Goal: Task Accomplishment & Management: Use online tool/utility

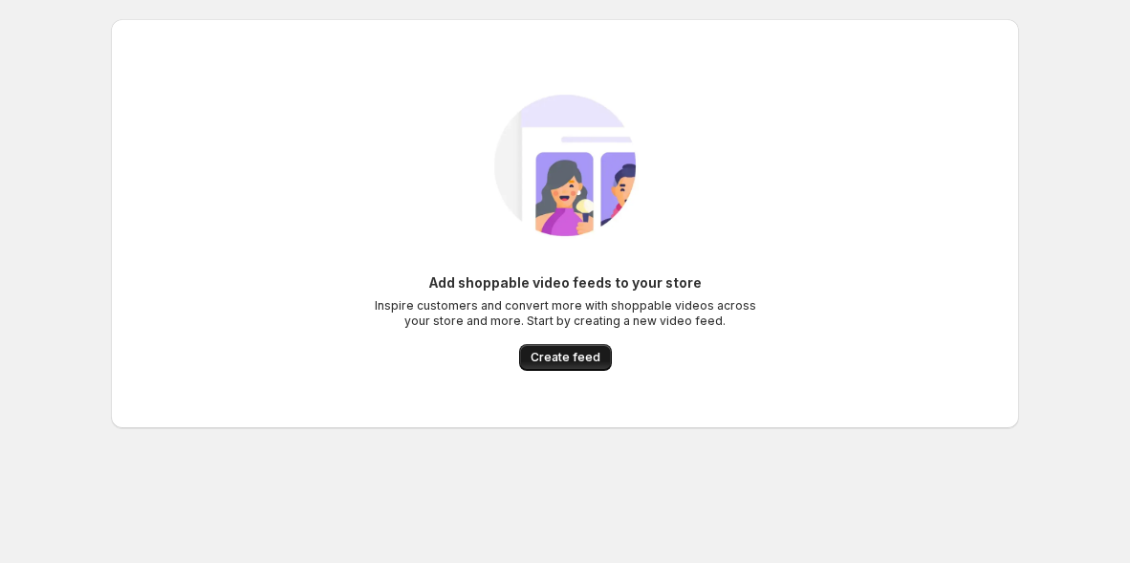
click at [590, 352] on span "Create feed" at bounding box center [565, 357] width 70 height 15
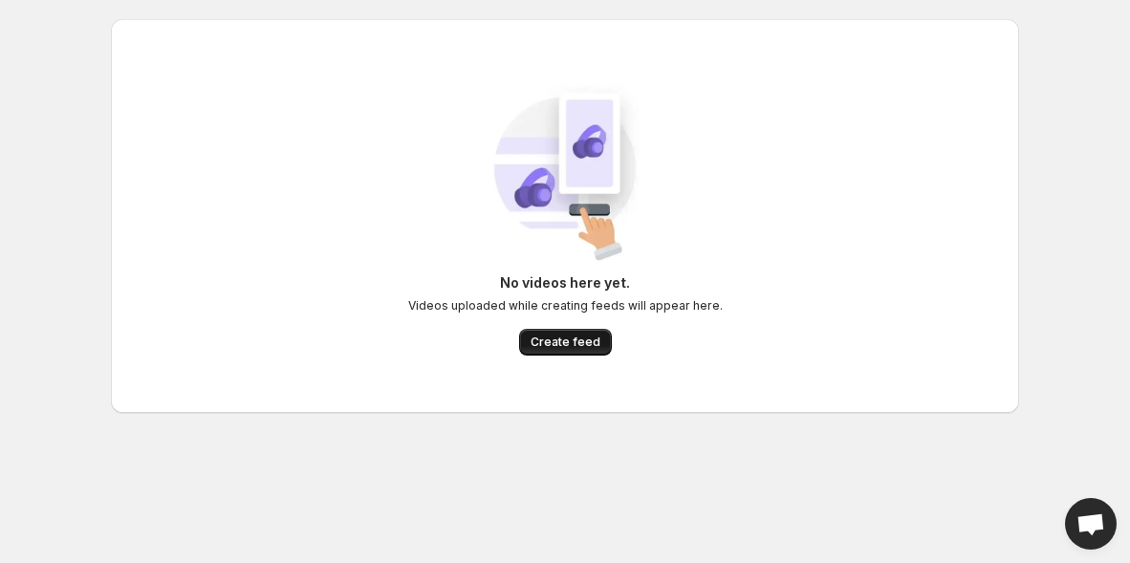
click at [573, 329] on button "Create feed" at bounding box center [565, 342] width 93 height 27
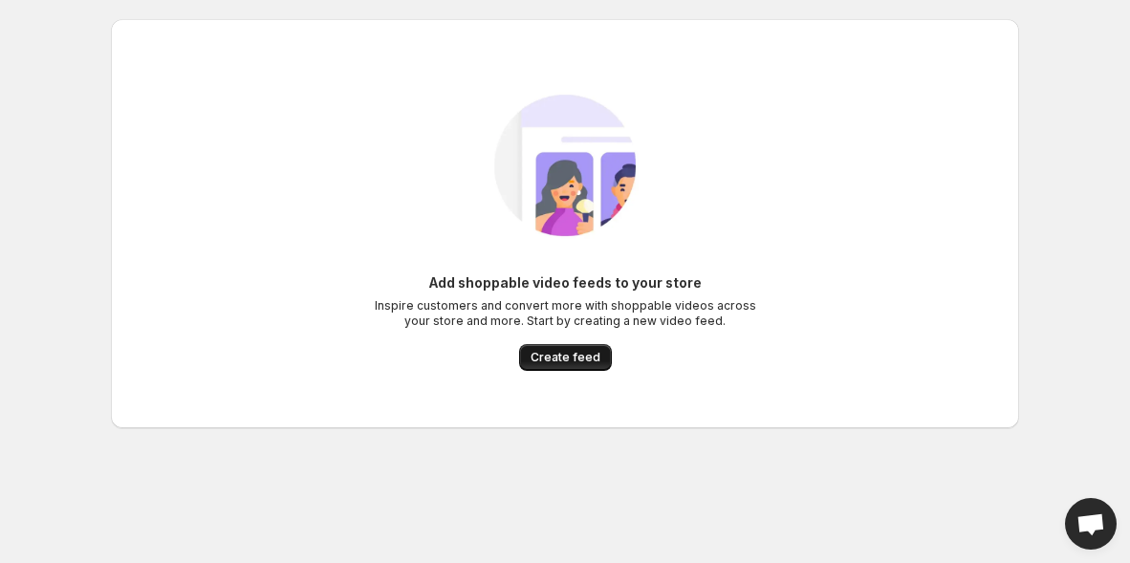
click at [584, 346] on button "Create feed" at bounding box center [565, 357] width 93 height 27
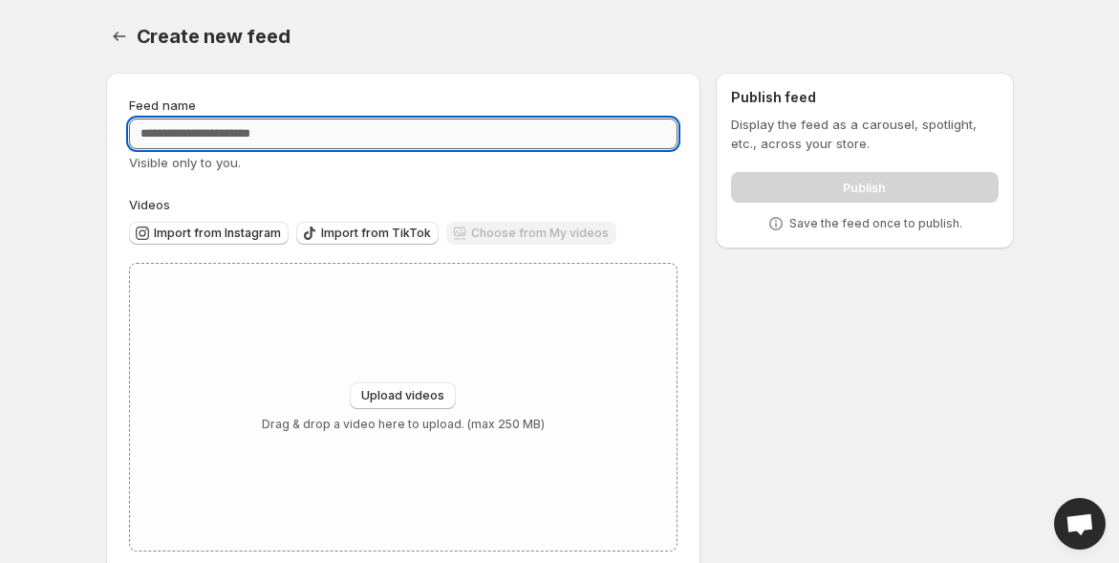
click at [333, 142] on input "Feed name" at bounding box center [404, 134] width 550 height 31
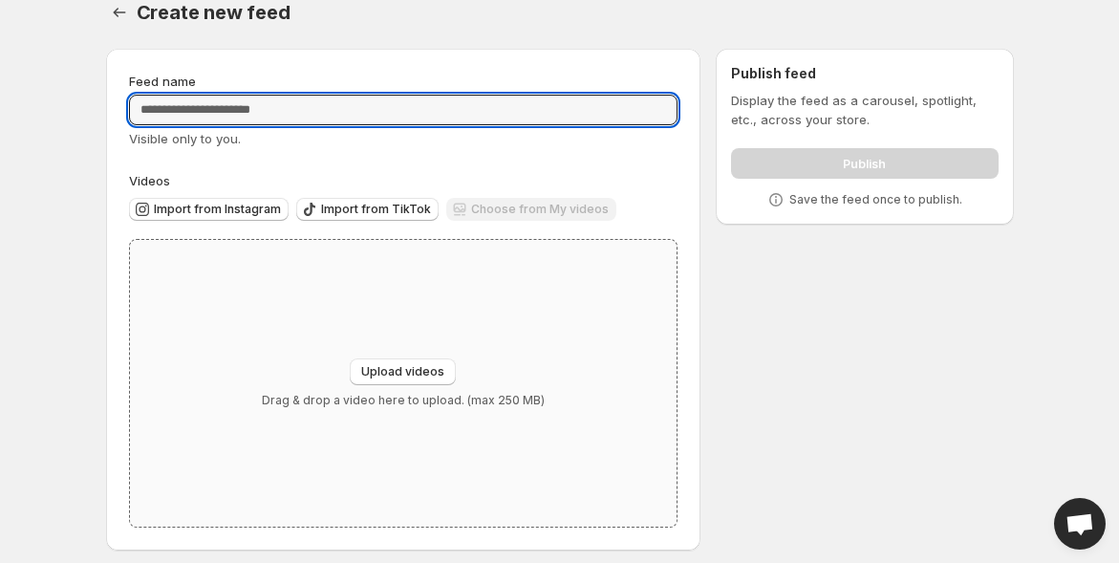
scroll to position [34, 0]
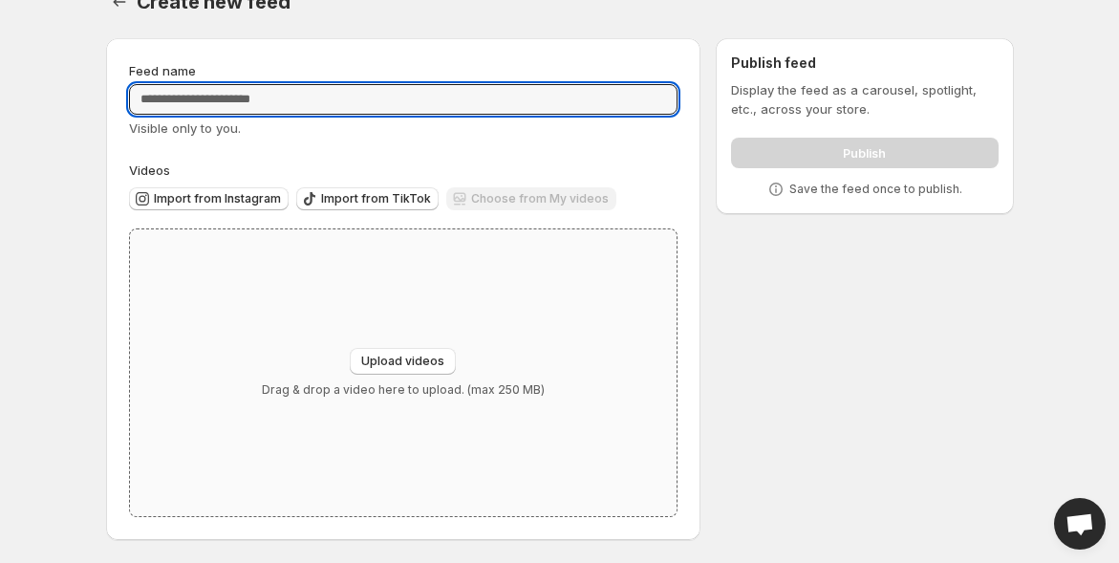
click at [379, 320] on div "Upload videos Drag & drop a video here to upload. (max 250 MB)" at bounding box center [404, 372] width 548 height 287
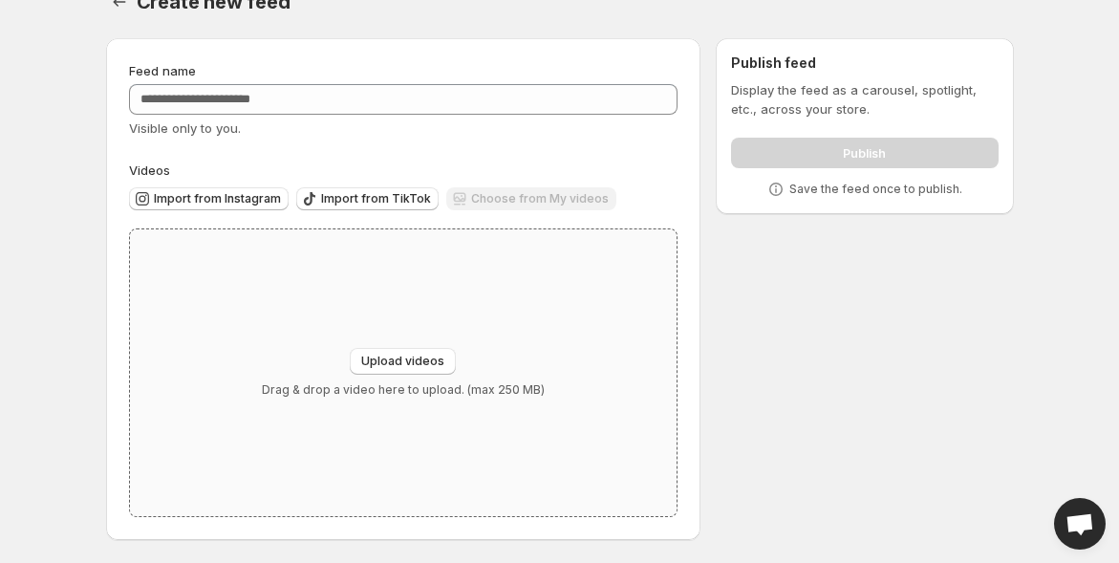
type input "**********"
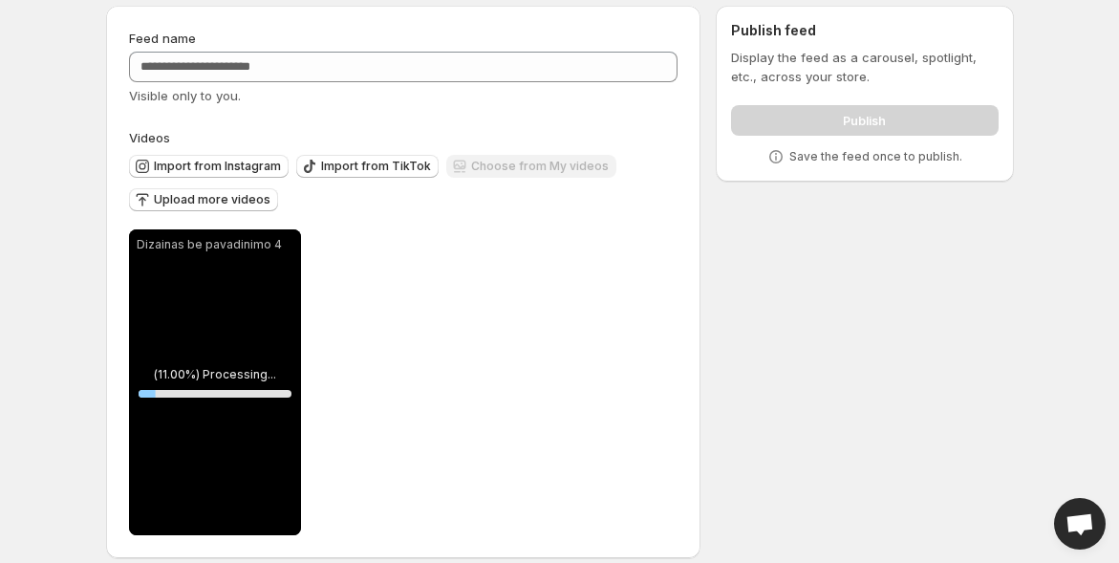
scroll to position [85, 0]
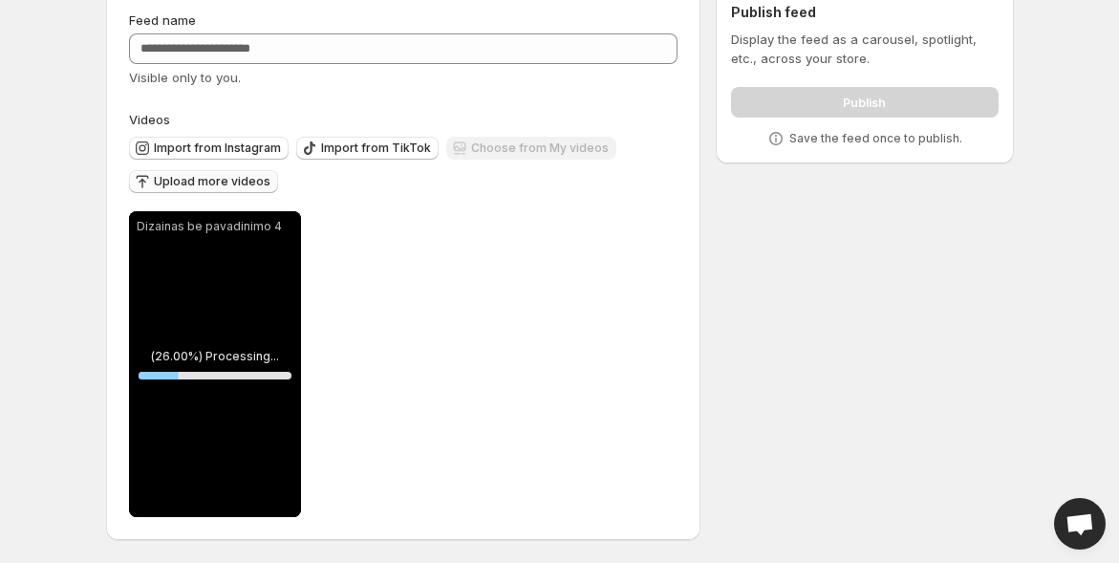
click at [231, 179] on span "Upload more videos" at bounding box center [212, 181] width 117 height 15
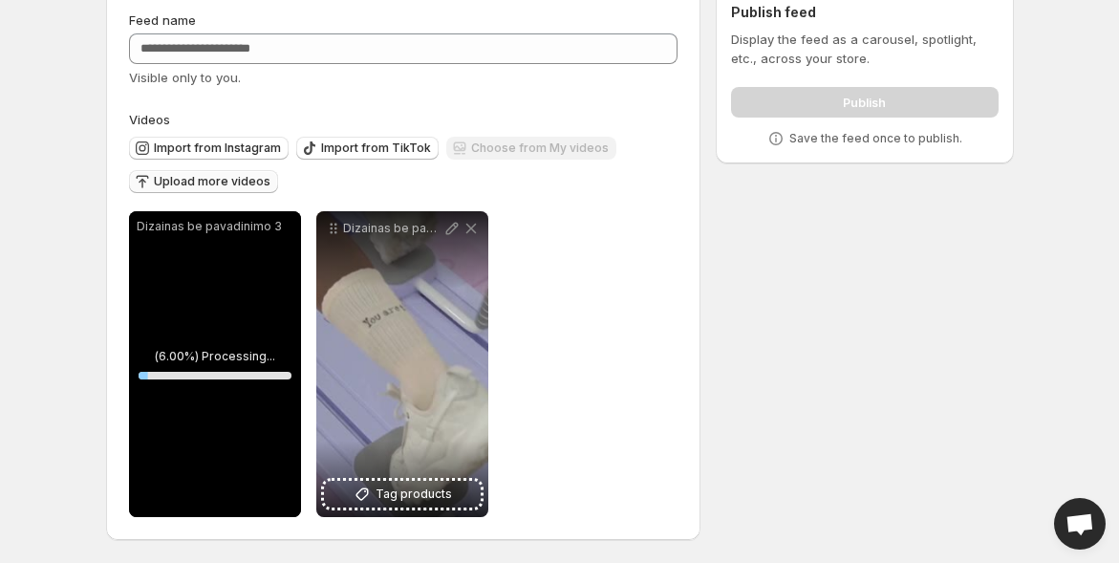
click at [200, 182] on span "Upload more videos" at bounding box center [212, 181] width 117 height 15
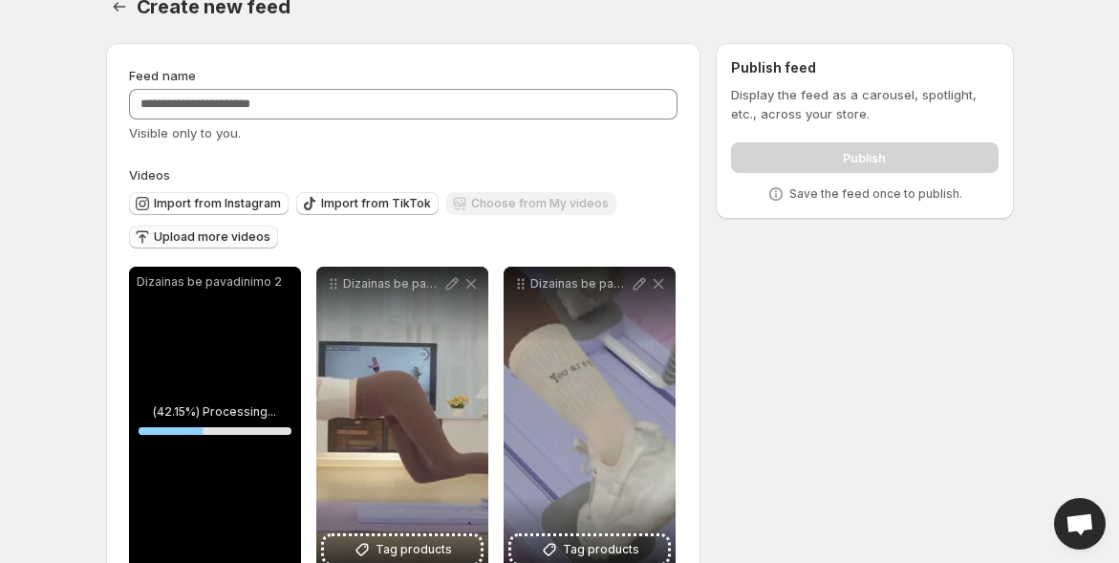
scroll to position [0, 0]
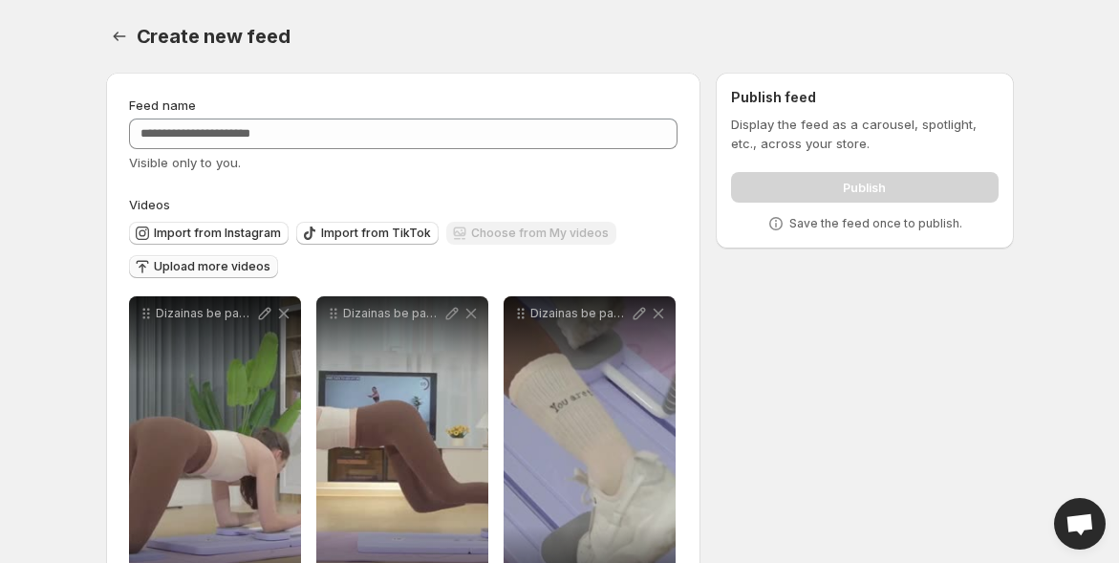
click at [831, 194] on div "Publish" at bounding box center [864, 183] width 267 height 38
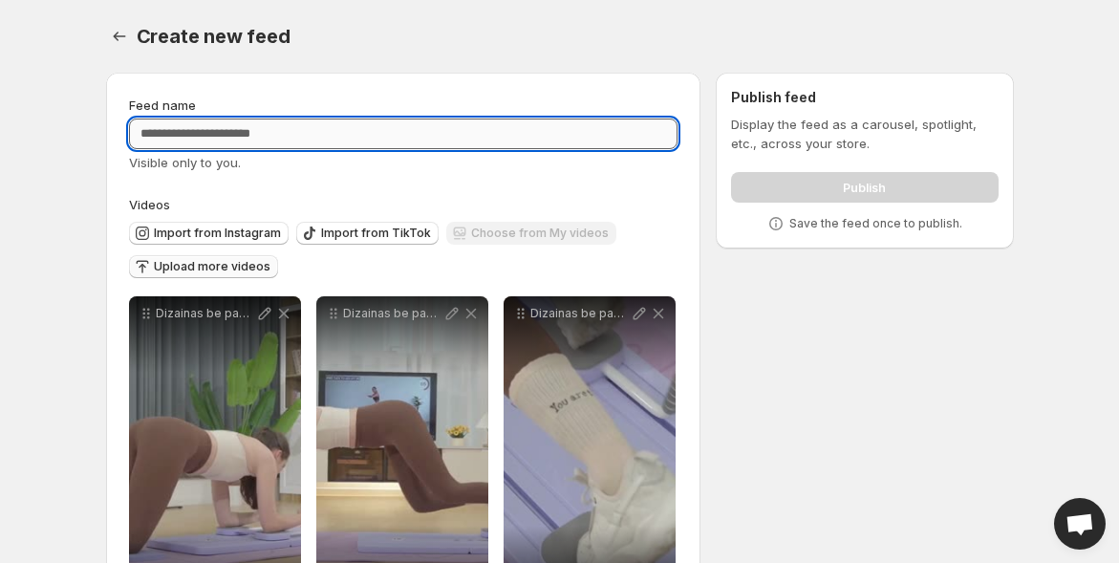
click at [252, 145] on input "Feed name" at bounding box center [404, 134] width 550 height 31
type input "*****"
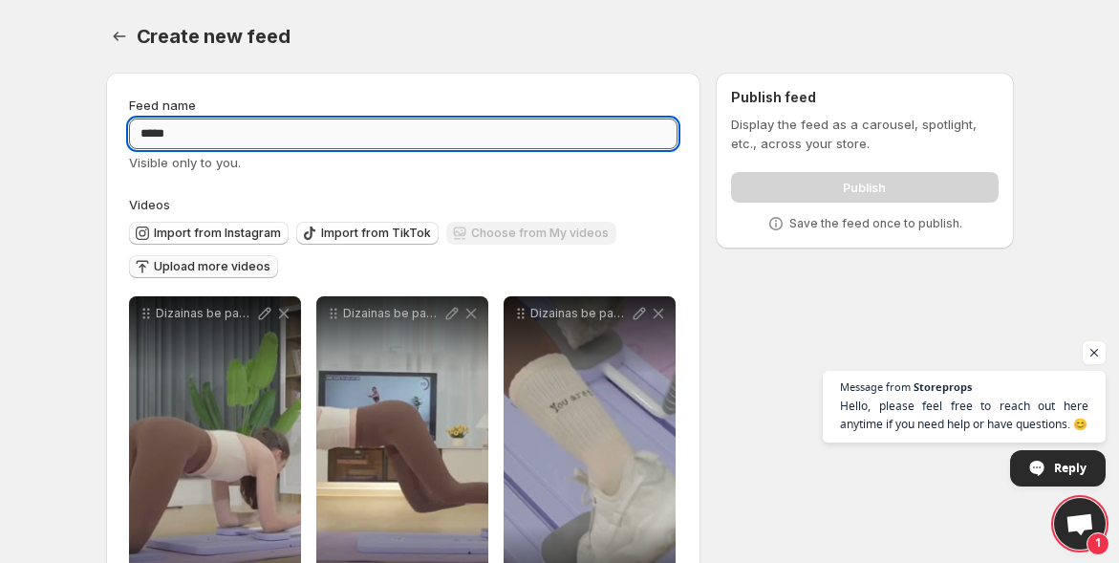
click at [170, 135] on input "*****" at bounding box center [404, 134] width 550 height 31
drag, startPoint x: 259, startPoint y: 138, endPoint x: 102, endPoint y: 144, distance: 156.9
click at [102, 145] on div "**********" at bounding box center [552, 352] width 923 height 591
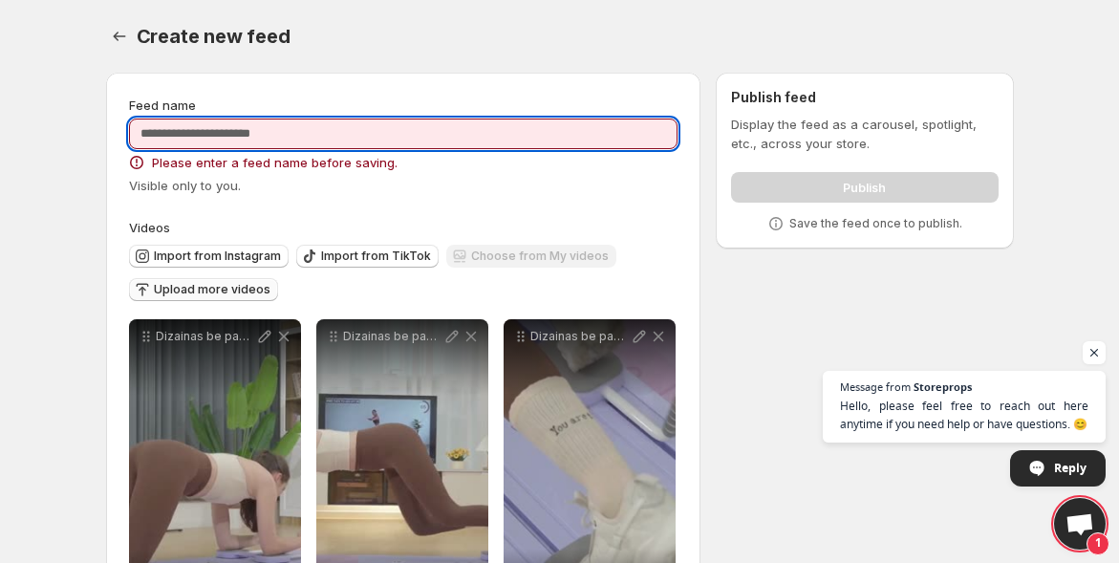
click at [532, 126] on input "Feed name" at bounding box center [404, 134] width 550 height 31
type input "*"
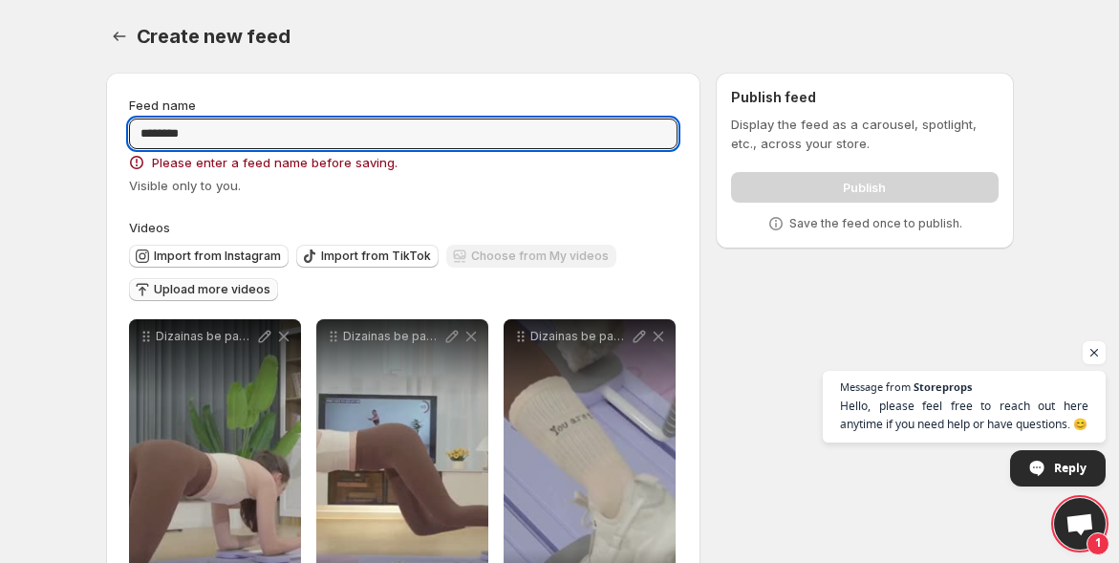
type input "********"
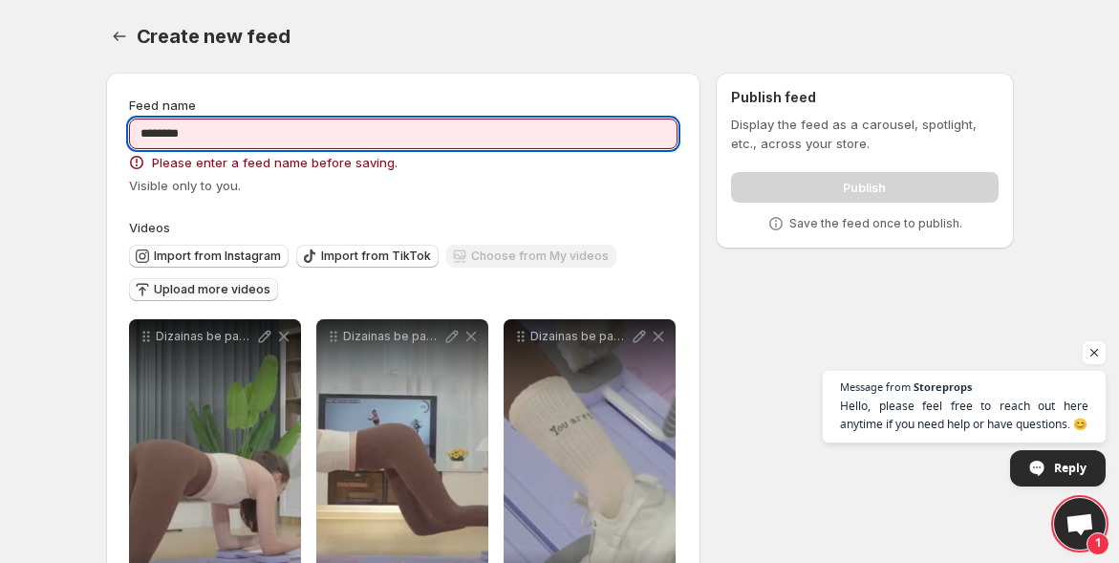
click at [551, 189] on div "Visible only to you." at bounding box center [404, 185] width 550 height 19
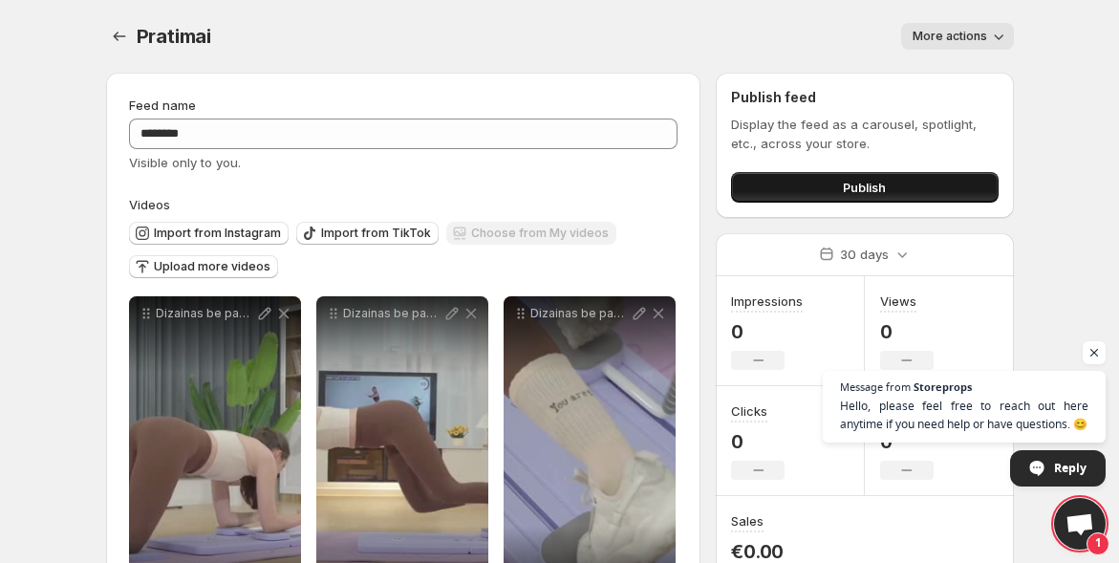
click at [779, 189] on button "Publish" at bounding box center [864, 187] width 267 height 31
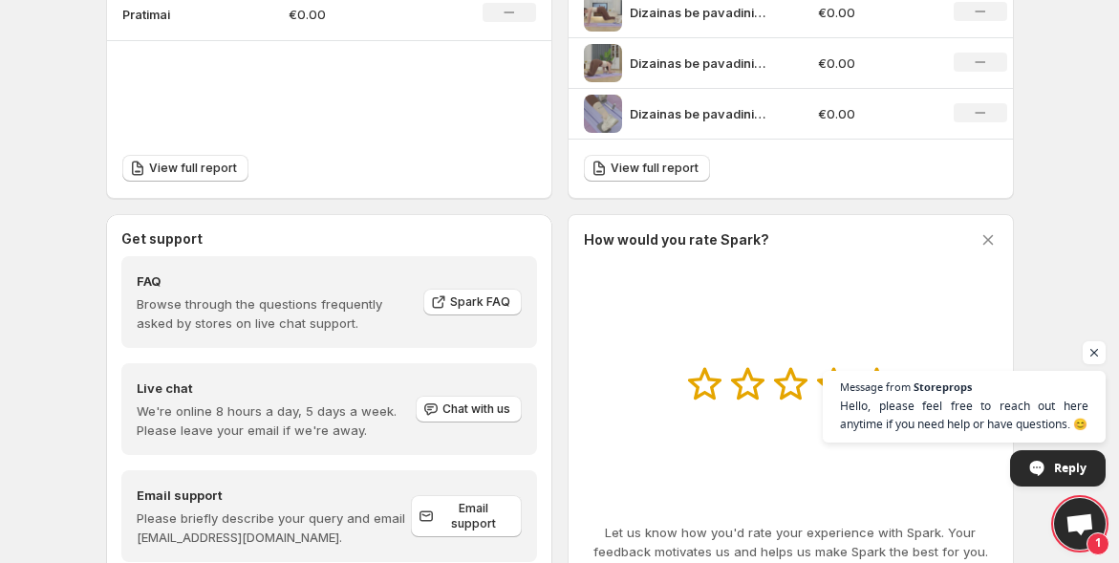
scroll to position [797, 0]
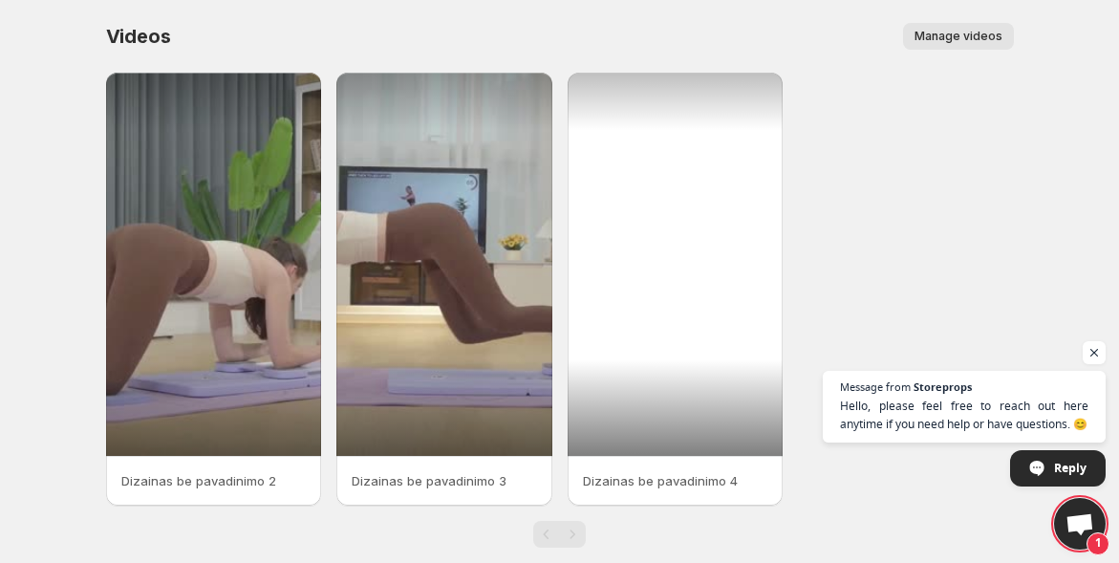
click at [737, 171] on div at bounding box center [676, 264] width 216 height 383
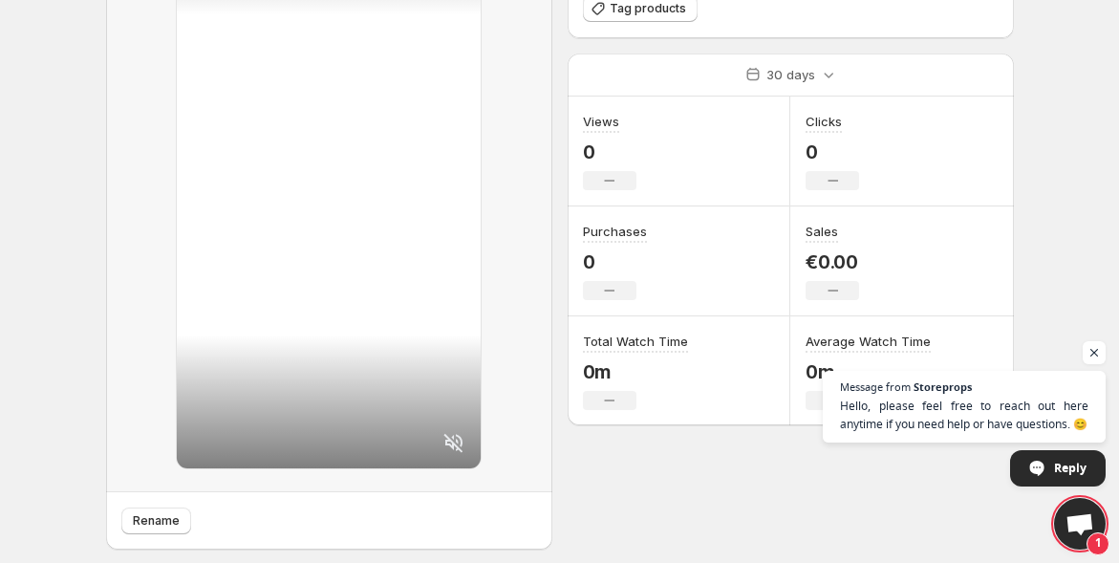
scroll to position [209, 0]
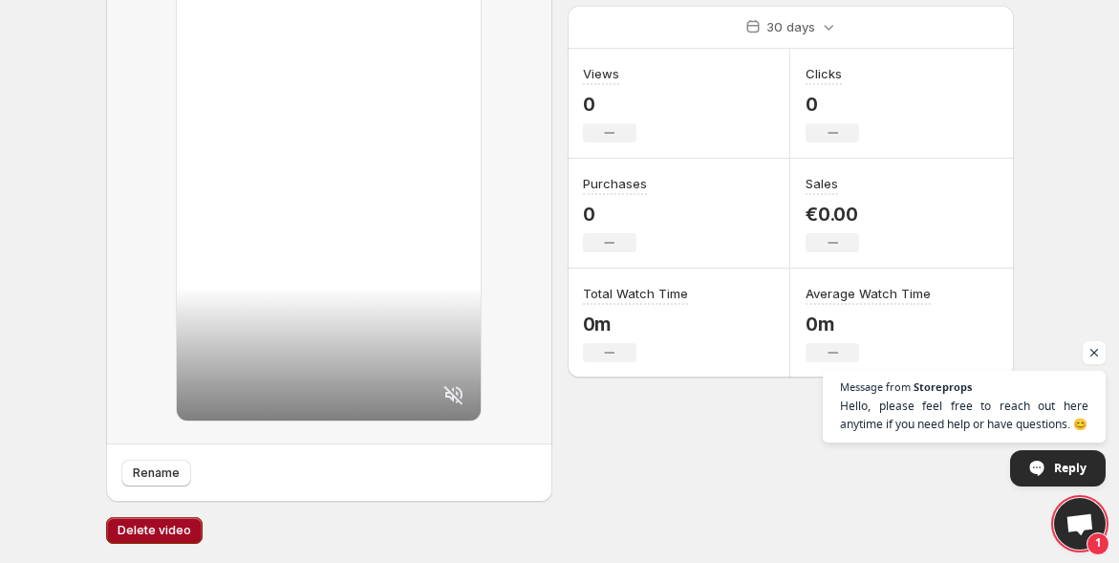
click at [180, 528] on span "Delete video" at bounding box center [155, 530] width 74 height 15
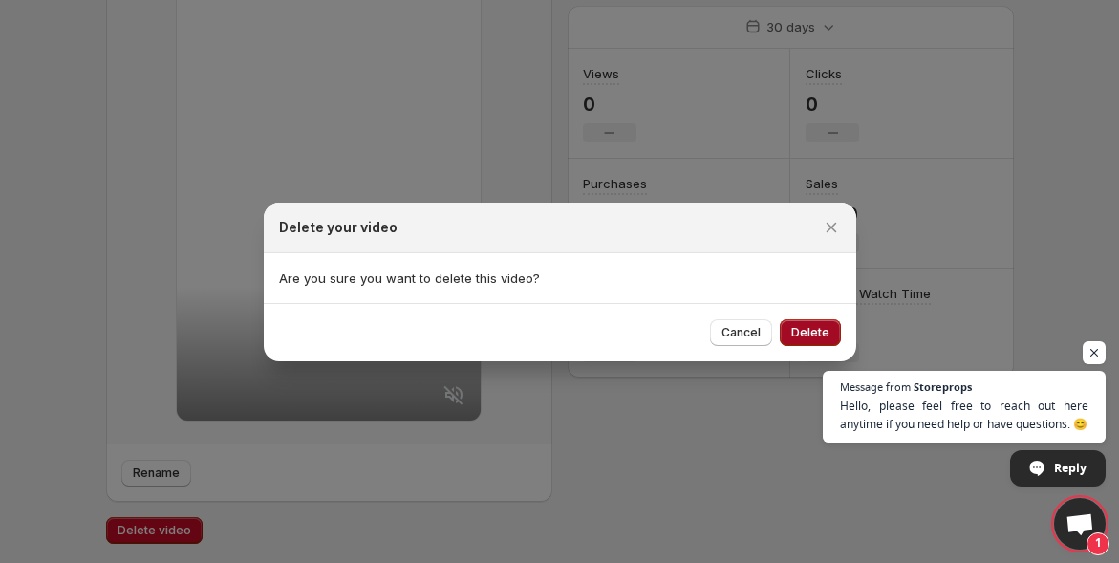
click at [806, 323] on button "Delete" at bounding box center [810, 332] width 61 height 27
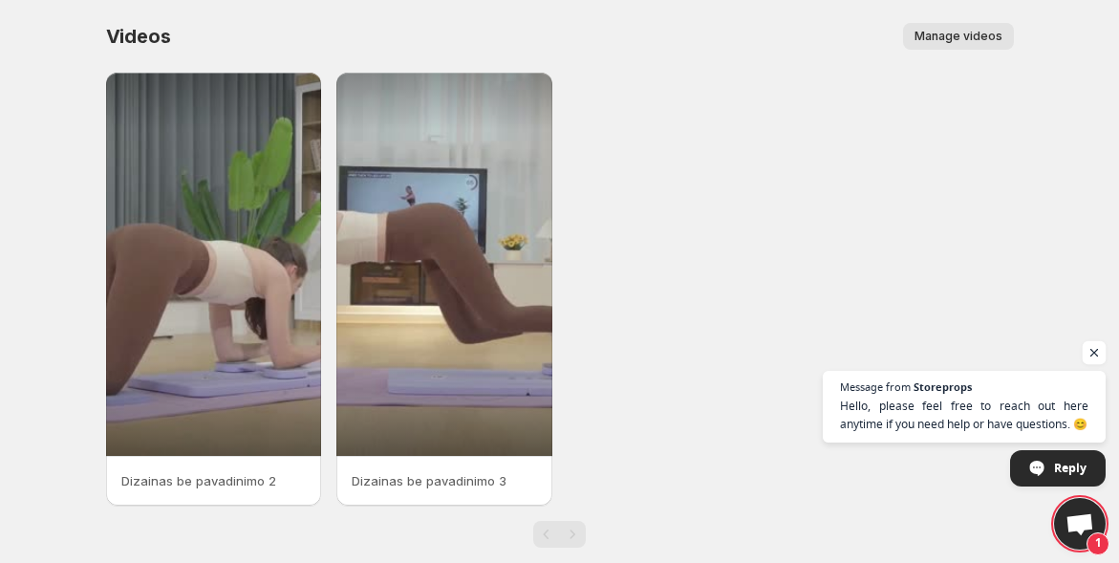
click at [1090, 344] on span "Open chat" at bounding box center [1095, 353] width 24 height 24
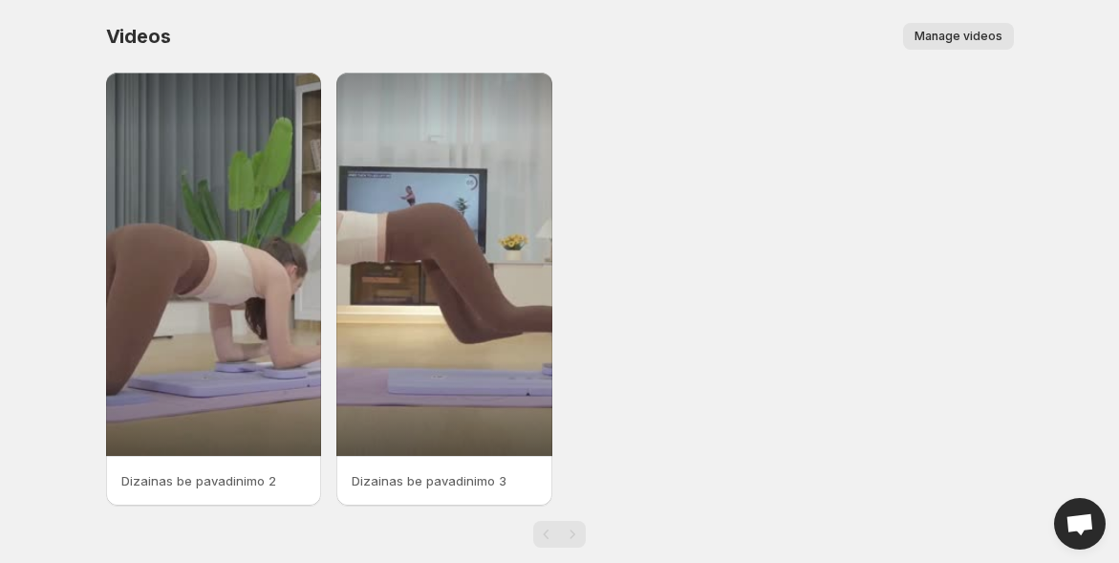
click at [955, 33] on span "Manage videos" at bounding box center [959, 36] width 88 height 15
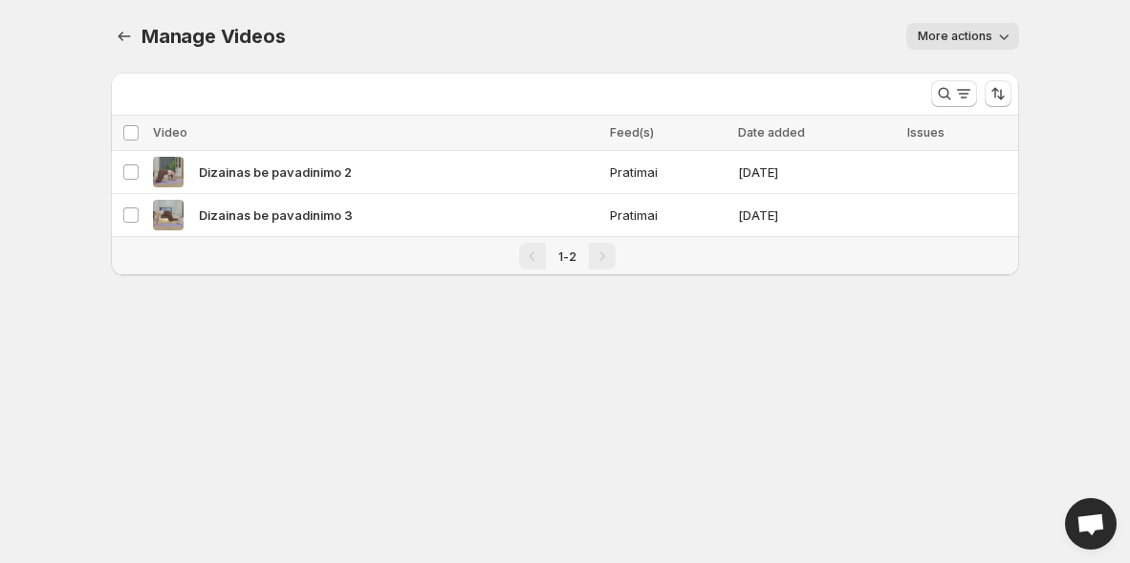
click at [977, 32] on span "More actions" at bounding box center [955, 36] width 75 height 15
click at [978, 29] on button "More actions" at bounding box center [962, 36] width 113 height 27
click at [126, 32] on icon "Manage Videos" at bounding box center [124, 36] width 19 height 19
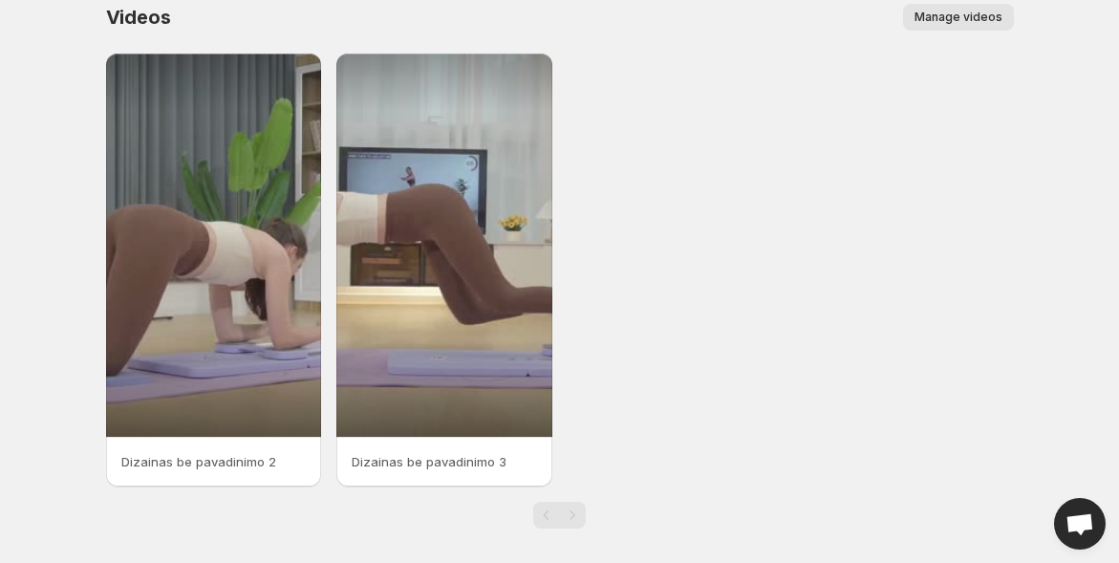
scroll to position [30, 0]
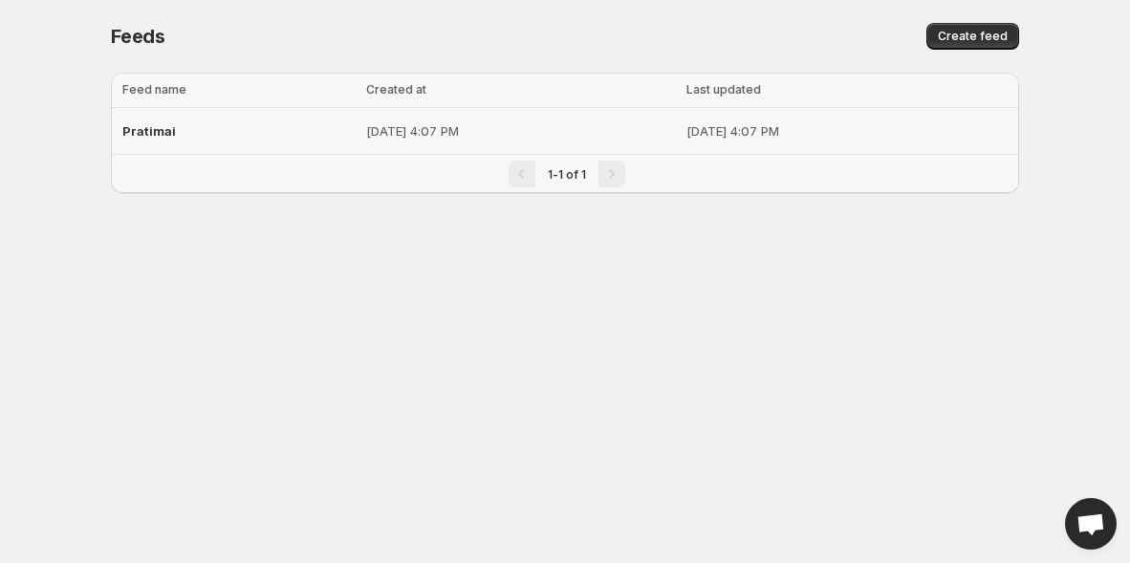
click at [366, 124] on p "[DATE] 4:07 PM" at bounding box center [520, 130] width 309 height 19
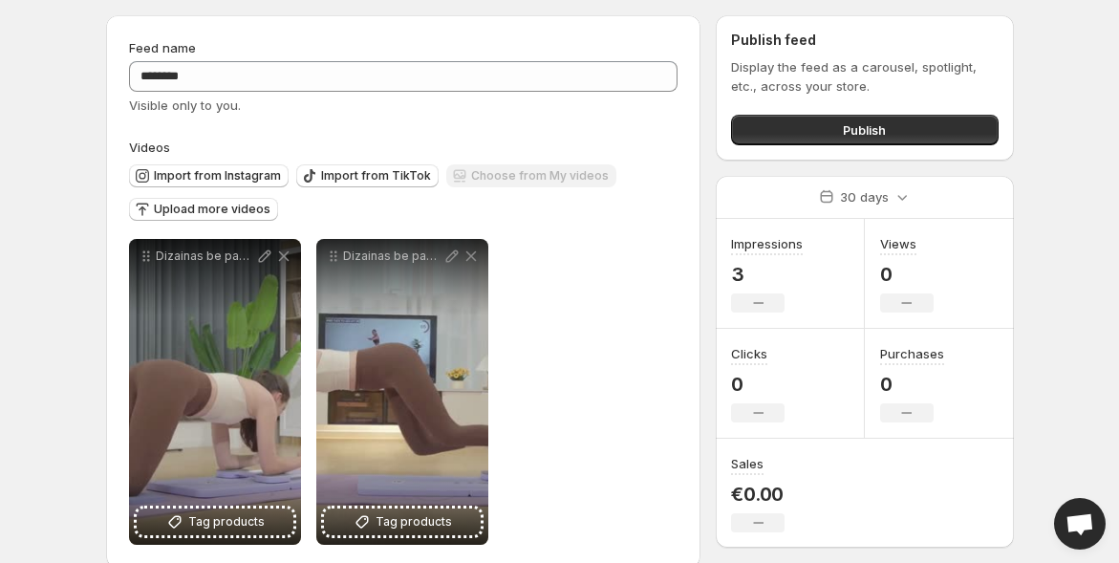
scroll to position [85, 0]
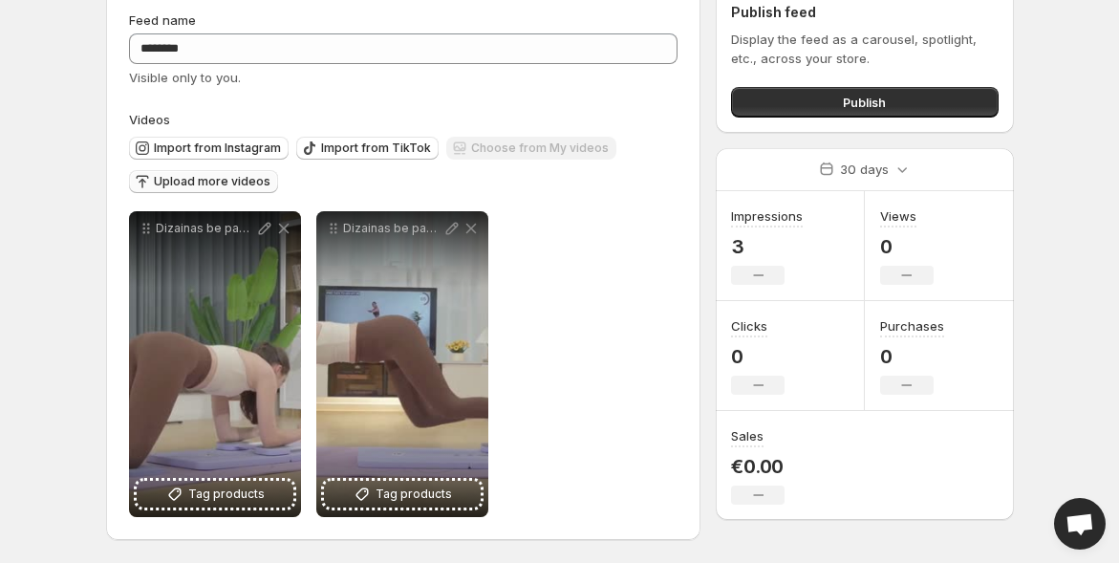
click at [205, 184] on span "Upload more videos" at bounding box center [212, 181] width 117 height 15
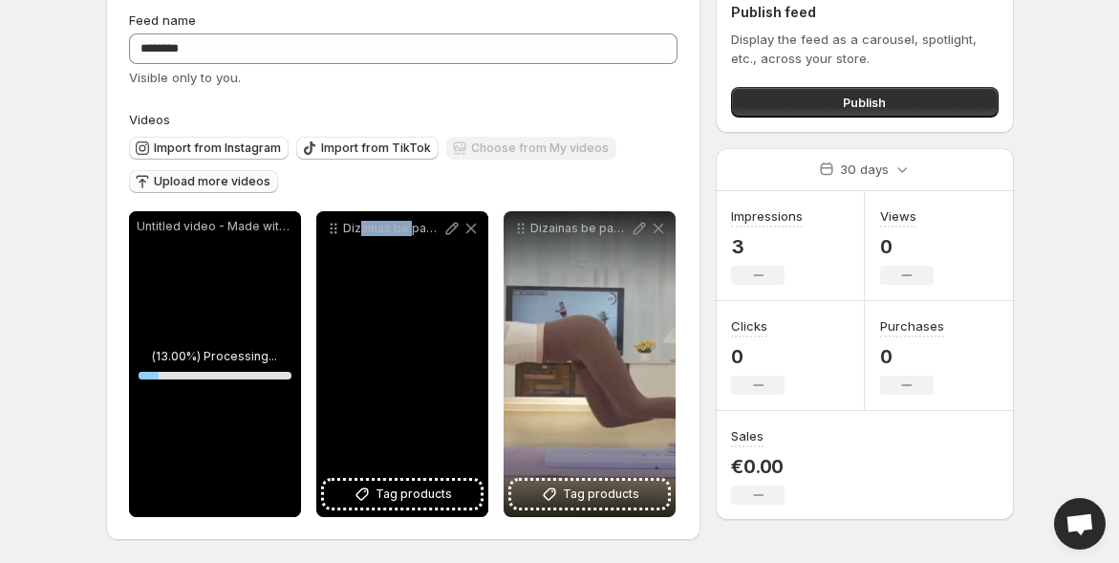
drag, startPoint x: 409, startPoint y: 305, endPoint x: 365, endPoint y: 302, distance: 44.1
click at [365, 302] on div "Dizainas be pavadinimo 2" at bounding box center [402, 364] width 172 height 306
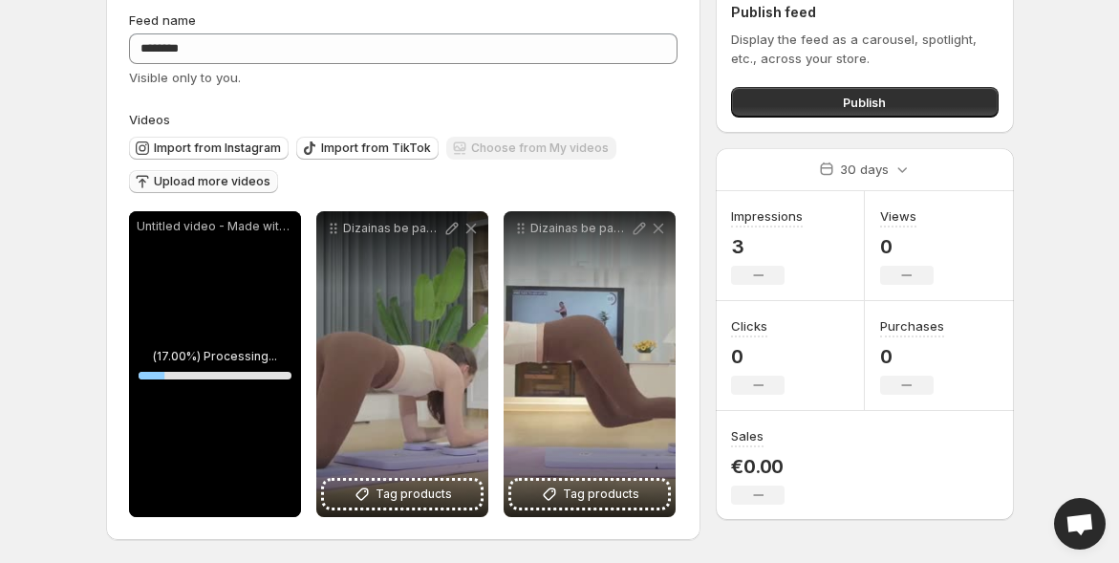
click at [524, 178] on div "Import from Instagram Import from TikTok Choose from My videos Upload more vide…" at bounding box center [399, 162] width 557 height 67
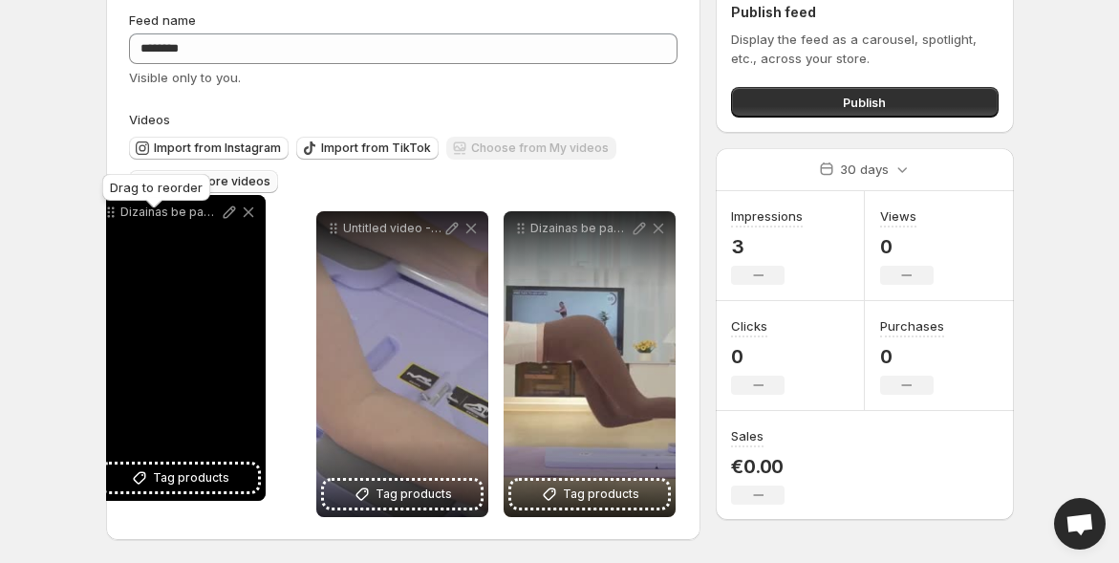
drag, startPoint x: 337, startPoint y: 229, endPoint x: 115, endPoint y: 214, distance: 223.2
click at [115, 214] on icon at bounding box center [110, 212] width 19 height 19
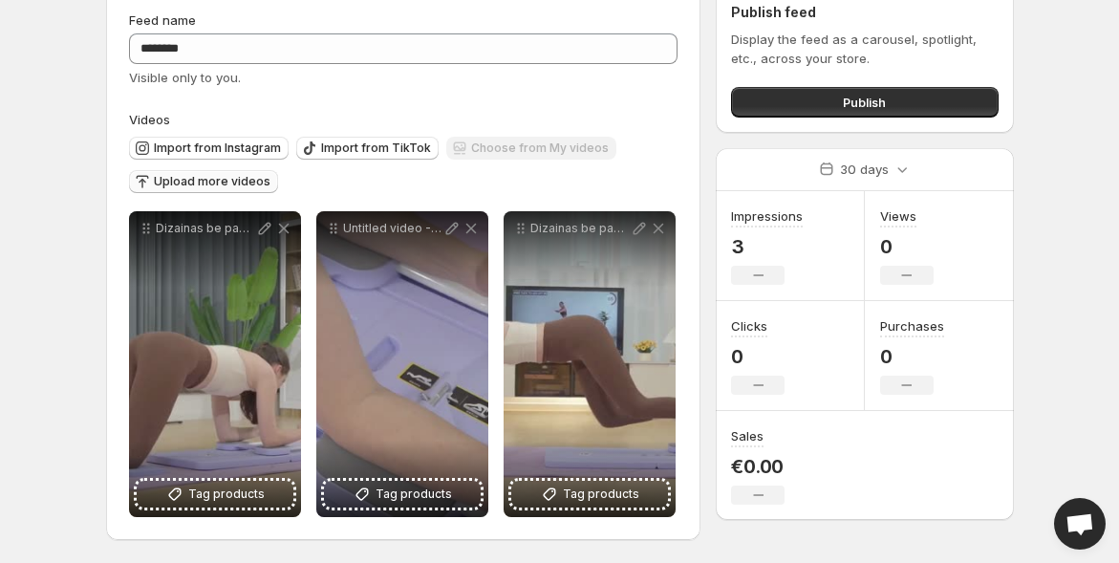
click at [115, 216] on div "**********" at bounding box center [403, 264] width 595 height 552
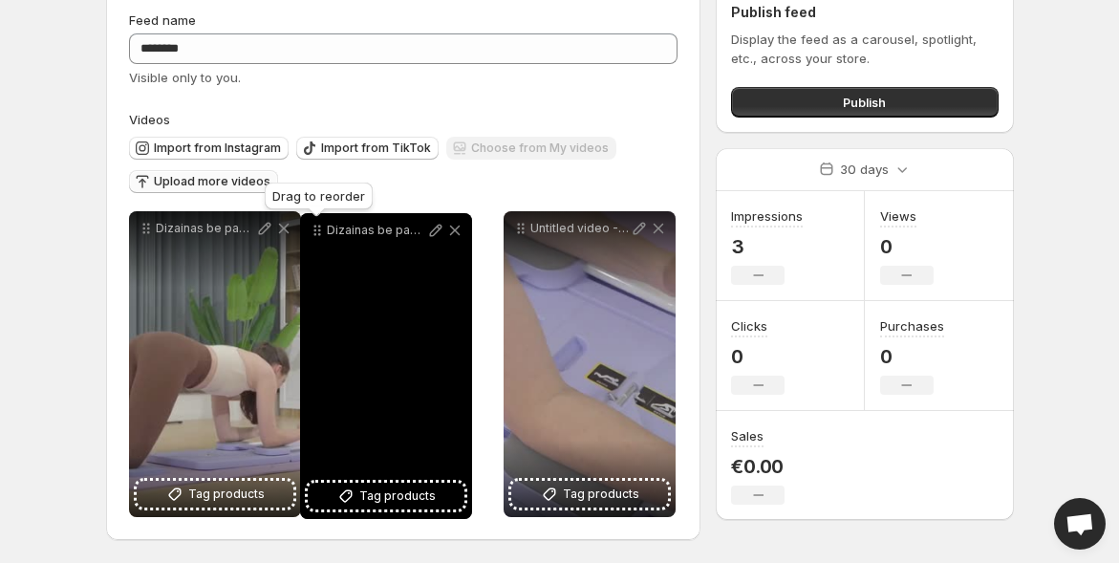
drag, startPoint x: 516, startPoint y: 233, endPoint x: 322, endPoint y: 237, distance: 194.1
click at [312, 236] on icon at bounding box center [317, 230] width 19 height 19
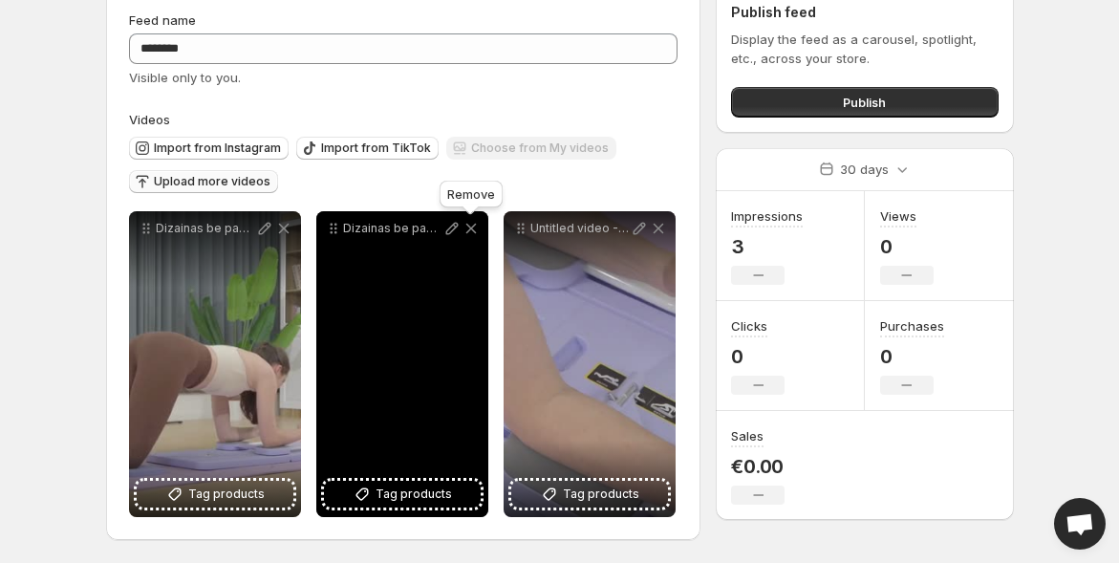
click at [472, 229] on icon at bounding box center [470, 229] width 11 height 11
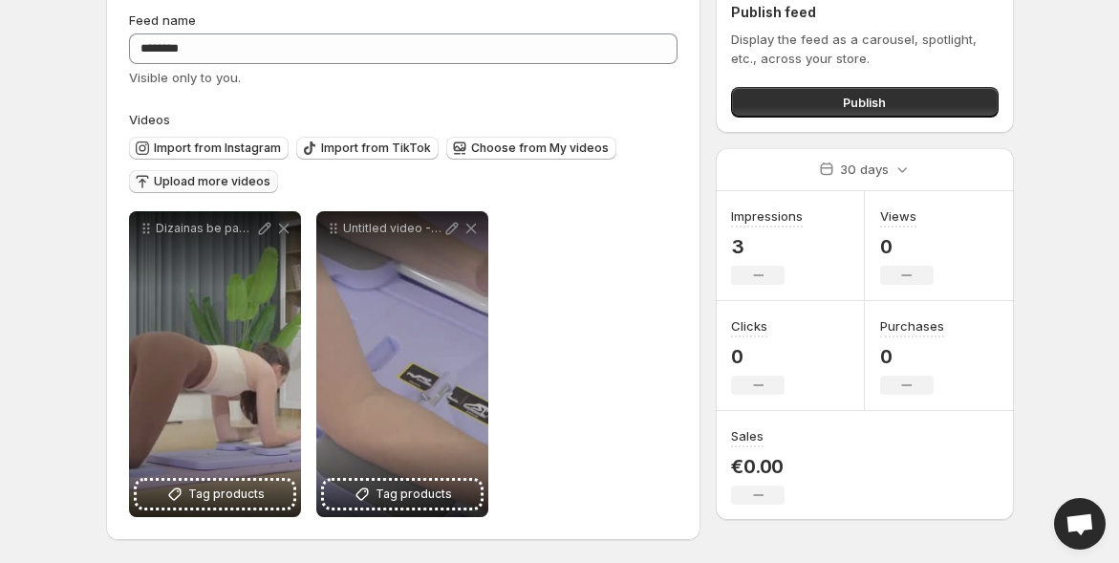
click at [199, 184] on span "Upload more videos" at bounding box center [212, 181] width 117 height 15
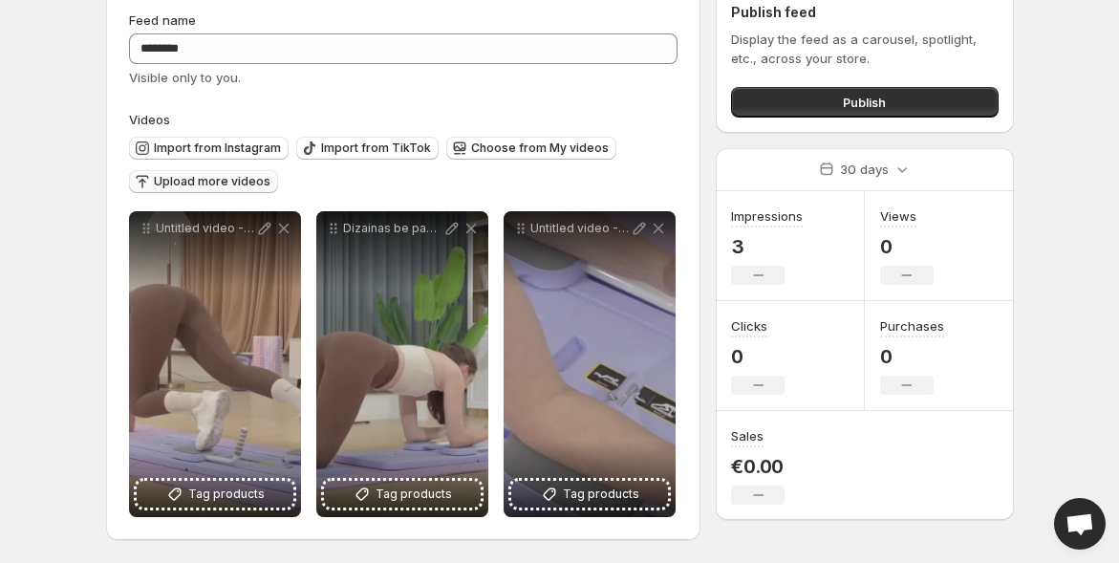
click at [248, 181] on span "Upload more videos" at bounding box center [212, 181] width 117 height 15
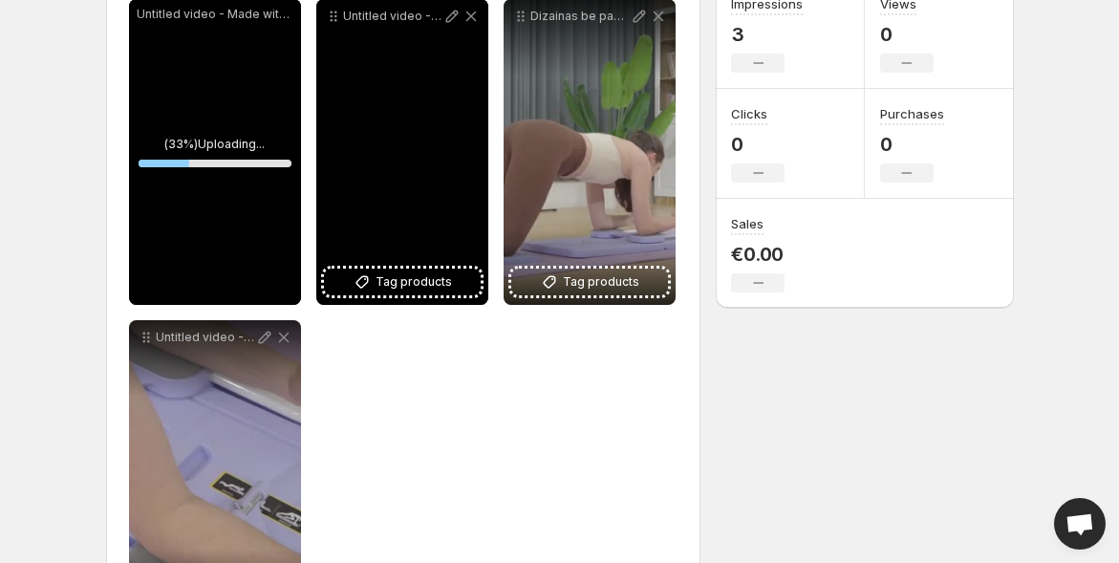
scroll to position [297, 0]
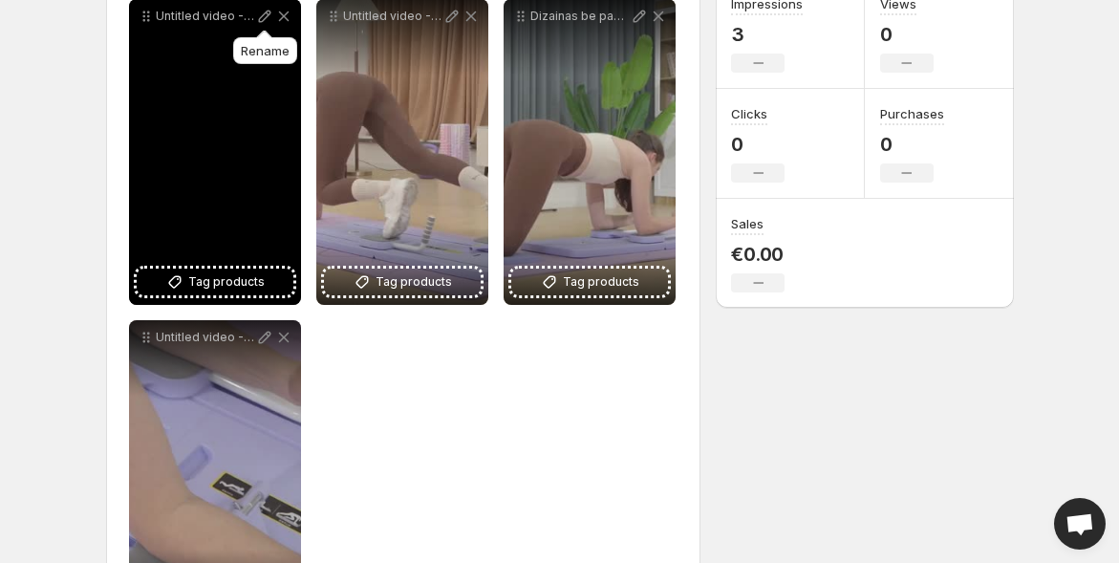
click at [264, 7] on icon at bounding box center [264, 16] width 19 height 19
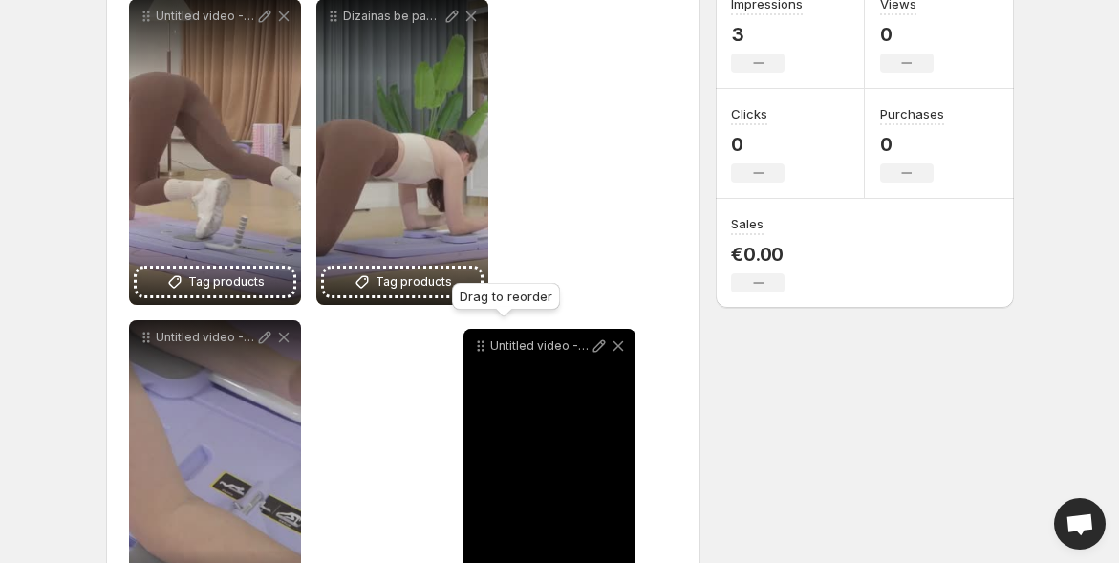
drag, startPoint x: 150, startPoint y: 16, endPoint x: 485, endPoint y: 350, distance: 472.4
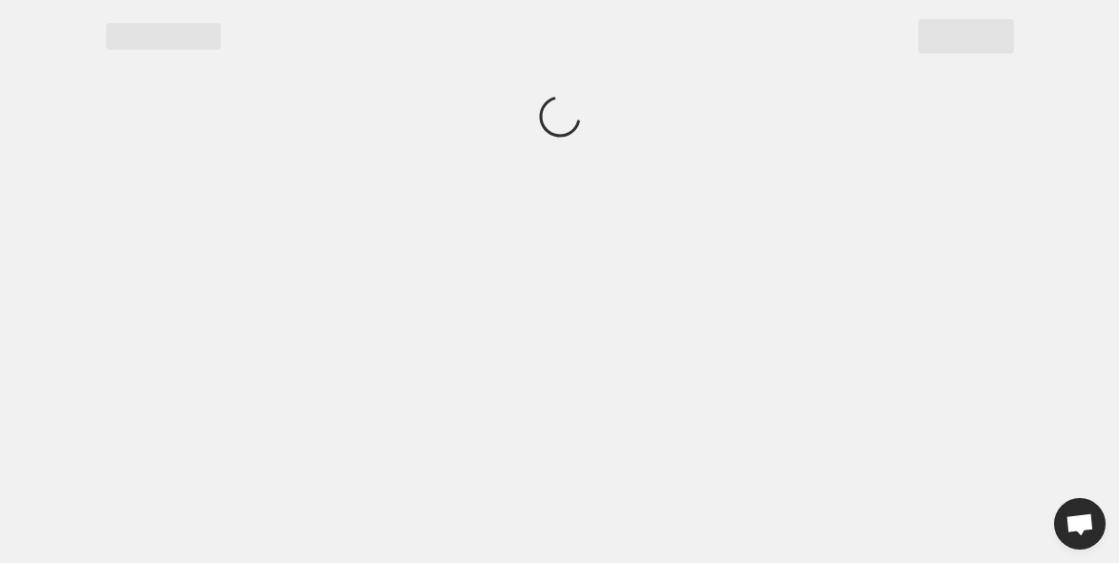
scroll to position [0, 0]
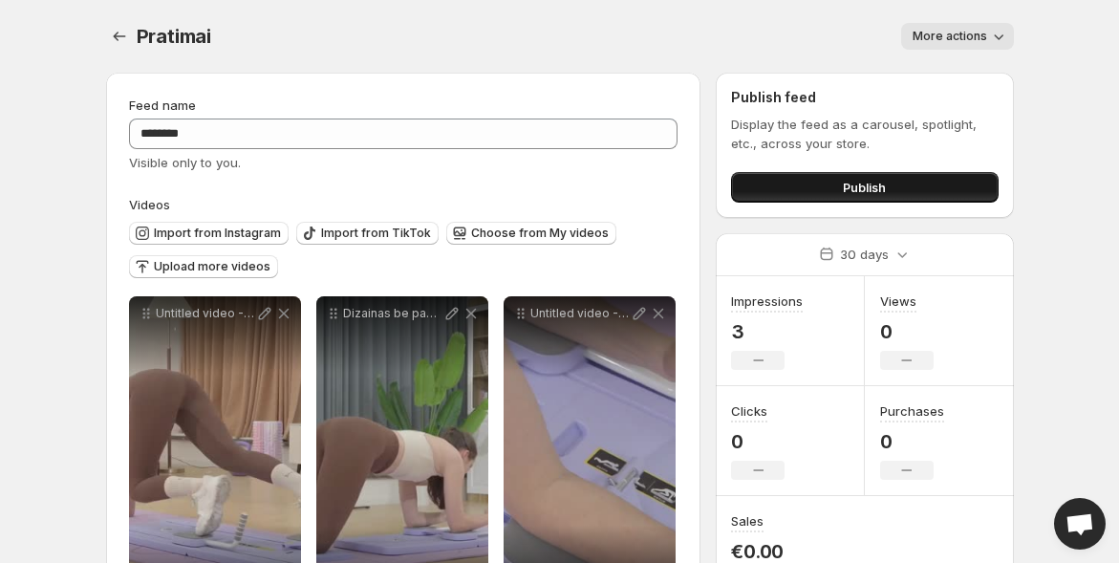
click at [915, 178] on button "Publish" at bounding box center [864, 187] width 267 height 31
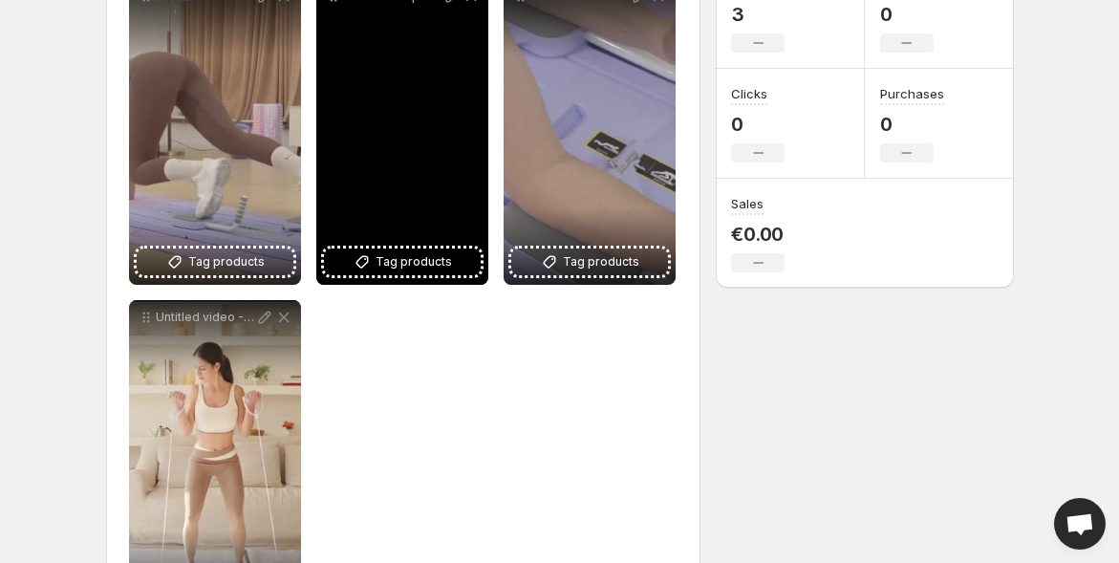
scroll to position [318, 0]
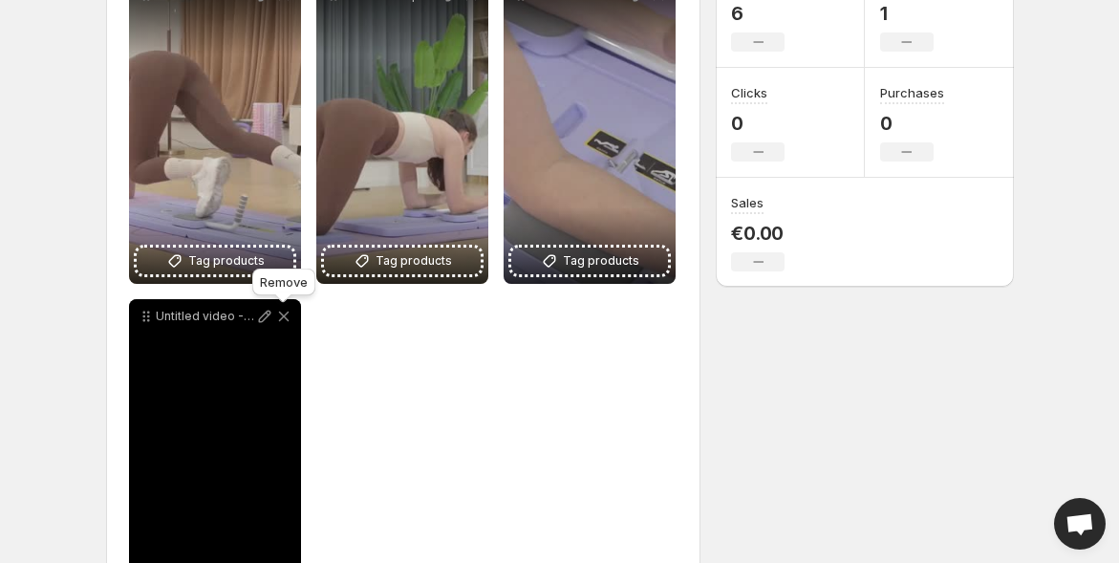
click at [280, 317] on icon at bounding box center [283, 316] width 19 height 19
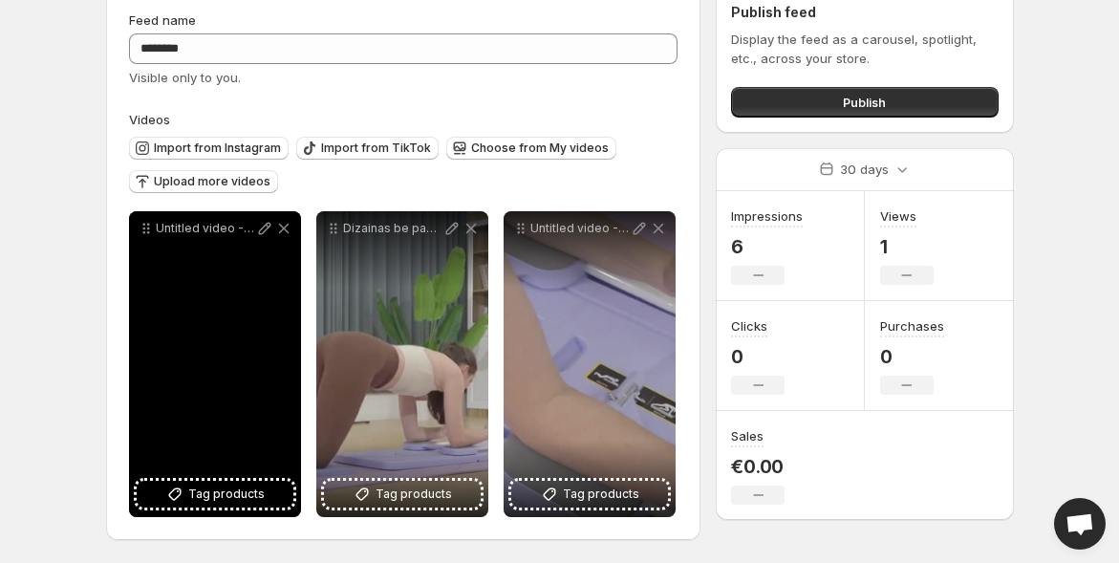
scroll to position [85, 0]
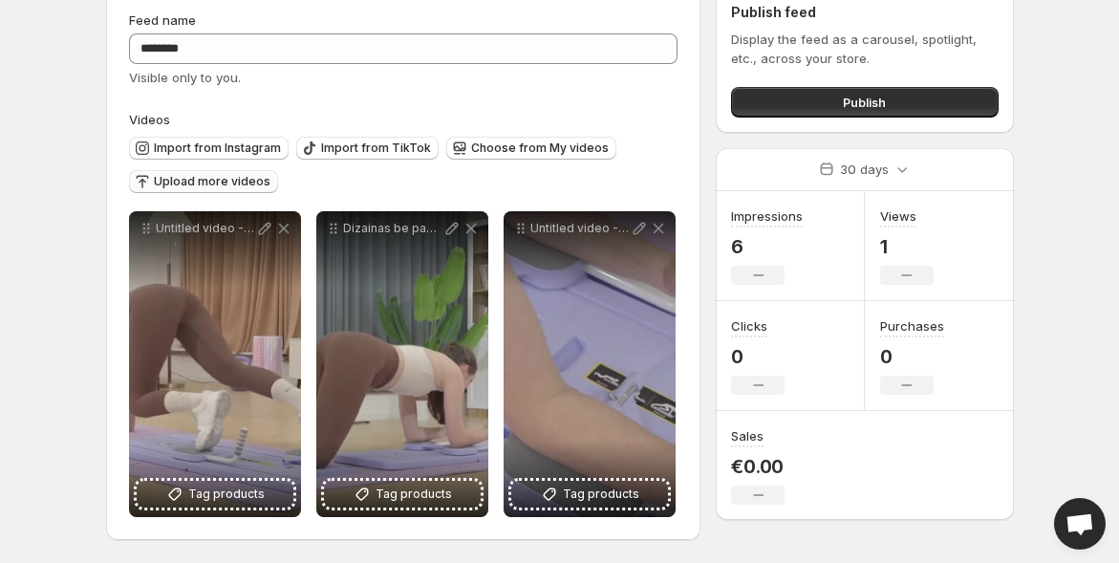
click at [248, 184] on span "Upload more videos" at bounding box center [212, 181] width 117 height 15
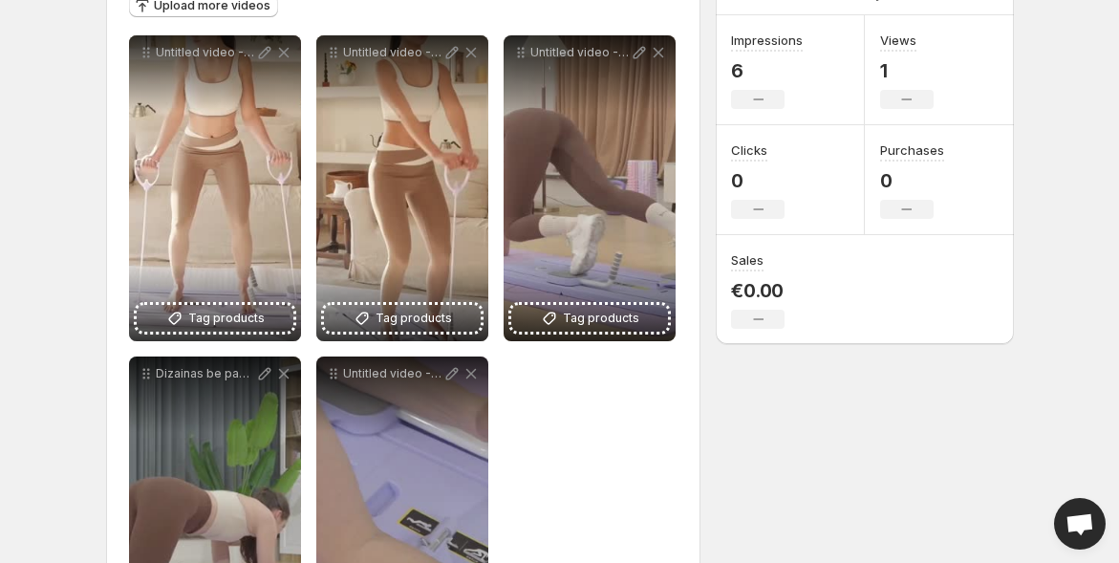
scroll to position [212, 0]
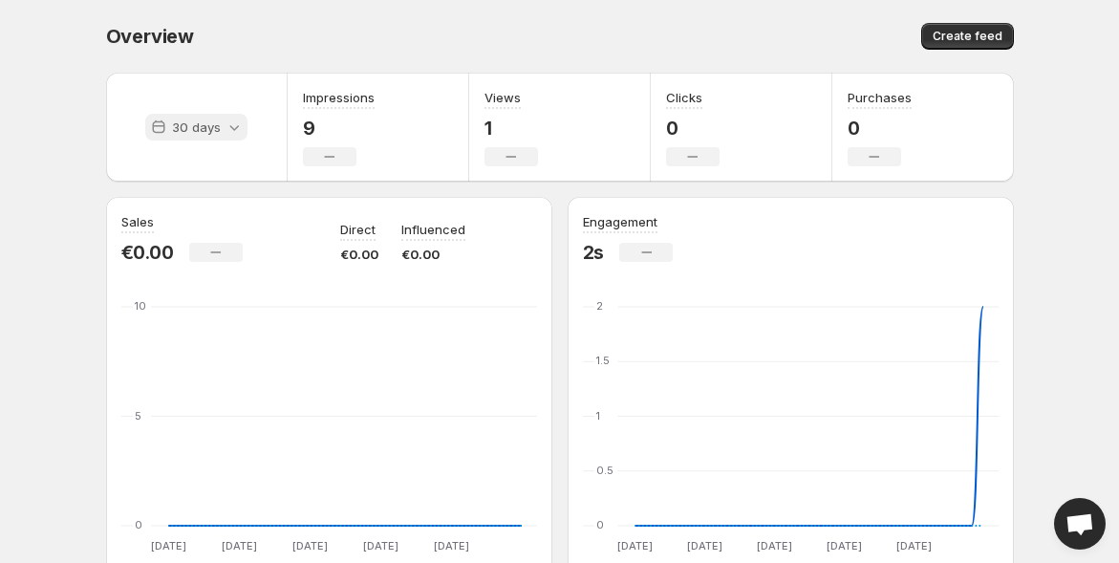
click at [210, 125] on p "30 days" at bounding box center [196, 127] width 49 height 19
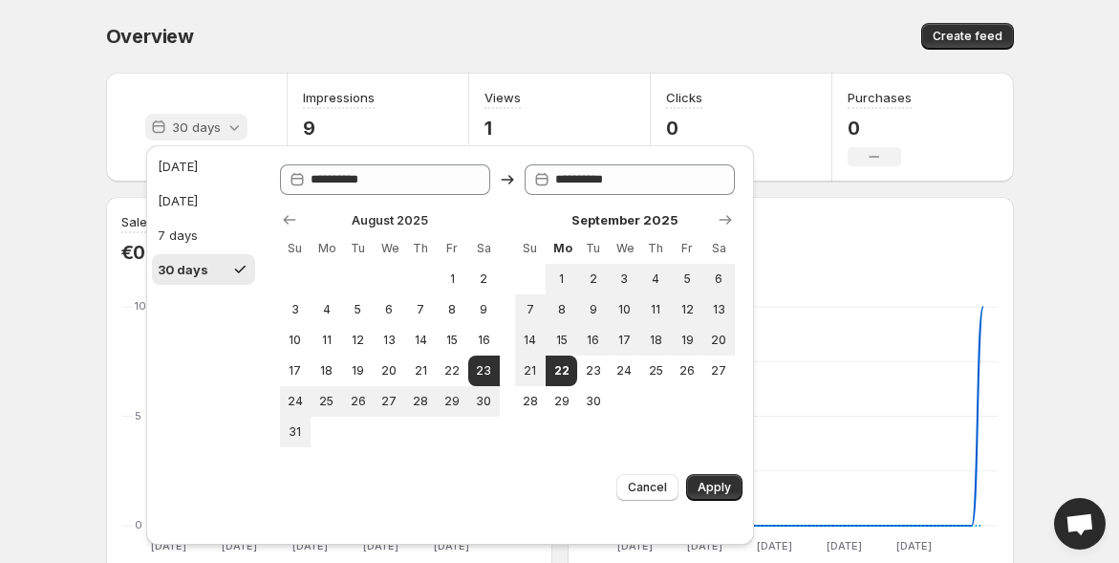
click at [210, 126] on p "30 days" at bounding box center [196, 127] width 49 height 19
